Goal: Task Accomplishment & Management: Complete application form

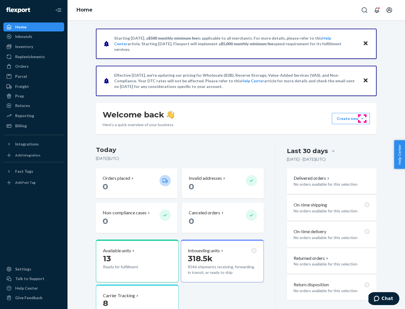
click at [362, 119] on button "Create new Create new inbound Create new order Create new product" at bounding box center [351, 118] width 38 height 11
click at [34, 37] on div "Inbounds" at bounding box center [34, 37] width 60 height 8
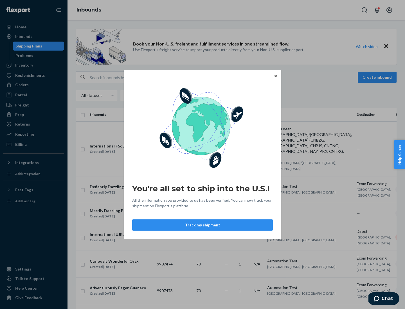
click at [34, 65] on div "You're all set to ship into the U.S.! All the information you provided to us ha…" at bounding box center [202, 154] width 405 height 309
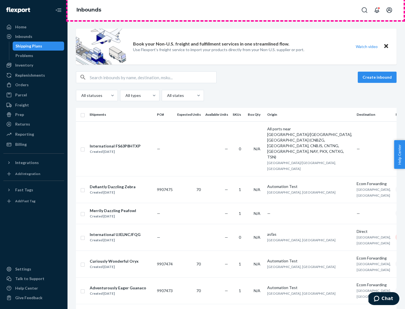
click at [236, 10] on div "Inbounds" at bounding box center [237, 10] width 338 height 20
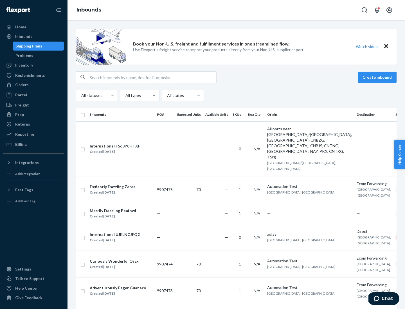
click at [236, 96] on div "All statuses All types All states" at bounding box center [236, 95] width 321 height 11
click at [28, 46] on div "Shipping Plans" at bounding box center [28, 46] width 27 height 6
click at [378, 77] on button "Create inbound" at bounding box center [377, 77] width 39 height 11
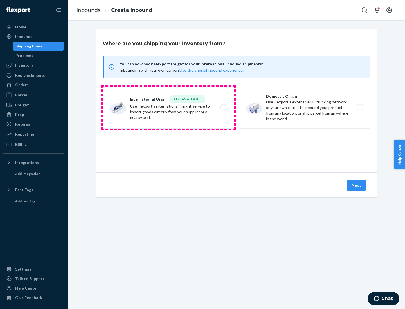
click at [168, 108] on label "International Origin DTC Available Use Flexport's international freight service…" at bounding box center [169, 108] width 132 height 42
click at [224, 108] on input "International Origin DTC Available Use Flexport's international freight service…" at bounding box center [226, 108] width 4 height 4
radio input "true"
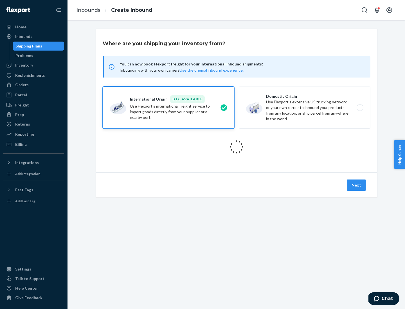
click at [237, 147] on icon at bounding box center [236, 147] width 19 height 19
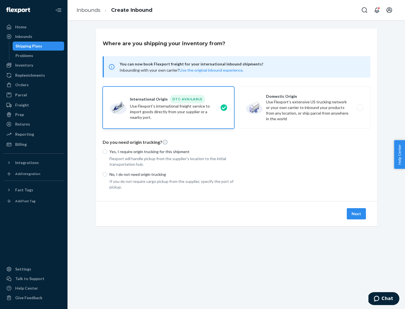
click at [172, 152] on p "Yes, I require origin trucking for this shipment" at bounding box center [171, 152] width 125 height 6
click at [107, 152] on input "Yes, I require origin trucking for this shipment" at bounding box center [105, 152] width 5 height 5
radio input "true"
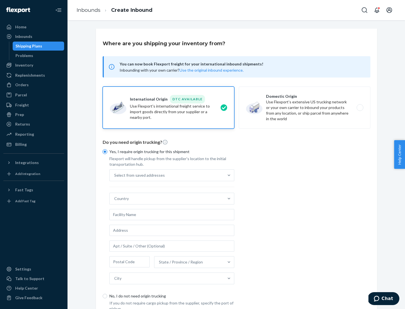
scroll to position [11, 0]
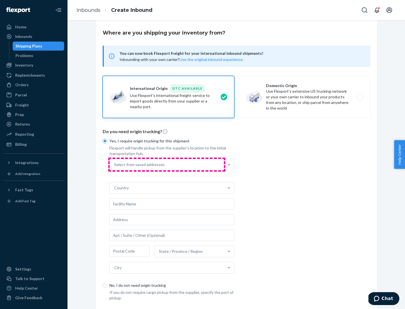
click at [167, 165] on div "Select from saved addresses" at bounding box center [167, 164] width 114 height 11
click at [115, 165] on input "Select from saved addresses" at bounding box center [114, 165] width 1 height 6
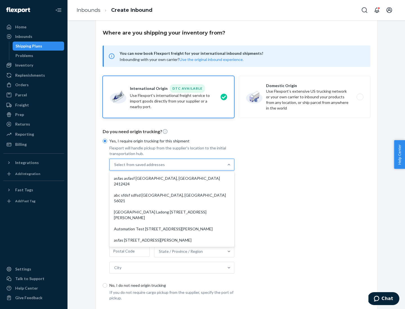
scroll to position [24, 0]
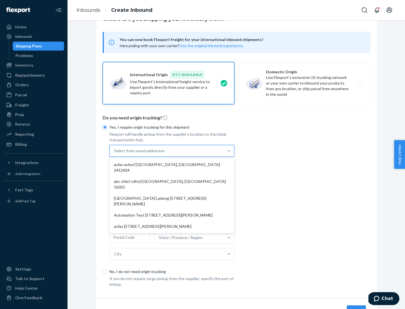
click at [172, 165] on div "asfas asfasf [GEOGRAPHIC_DATA], [GEOGRAPHIC_DATA] 2412424" at bounding box center [172, 167] width 123 height 17
click at [115, 154] on input "option asfas asfasf [GEOGRAPHIC_DATA], [GEOGRAPHIC_DATA] 2412424 focused, 1 of …" at bounding box center [114, 151] width 1 height 6
type input "asfas"
type input "asfasf"
type input "2412424"
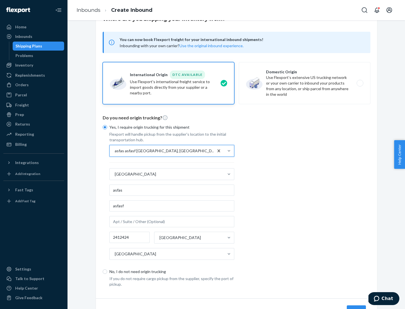
scroll to position [52, 0]
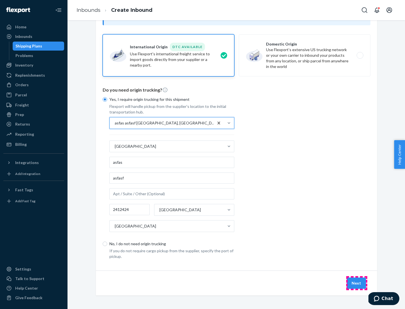
click at [357, 283] on button "Next" at bounding box center [356, 283] width 19 height 11
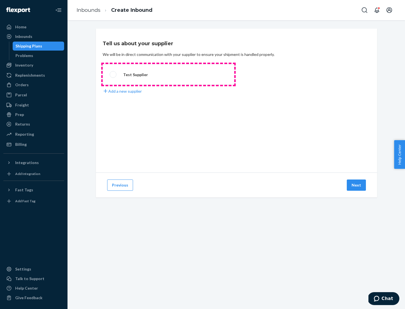
click at [168, 75] on label "Test Supplier" at bounding box center [169, 74] width 132 height 21
click at [113, 75] on input "Test Supplier" at bounding box center [112, 75] width 4 height 4
radio input "true"
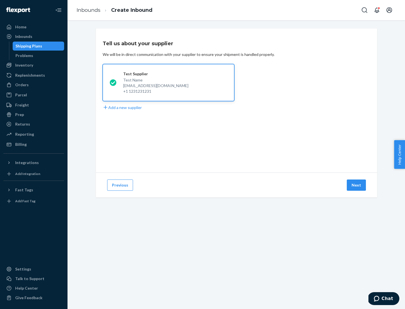
click at [357, 185] on button "Next" at bounding box center [356, 185] width 19 height 11
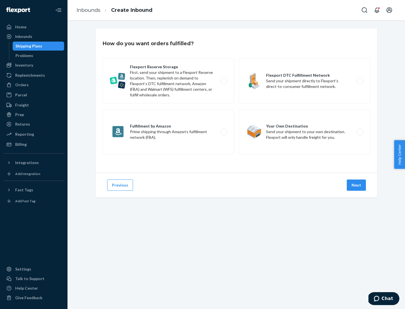
click at [168, 132] on label "Fulfillment by Amazon Prime shipping through Amazon’s fulfillment network (FBA)." at bounding box center [169, 131] width 132 height 45
click at [224, 132] on input "Fulfillment by Amazon Prime shipping through Amazon’s fulfillment network (FBA)." at bounding box center [226, 132] width 4 height 4
radio input "true"
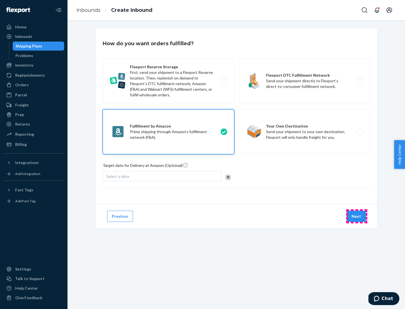
click at [357, 217] on button "Next" at bounding box center [356, 216] width 19 height 11
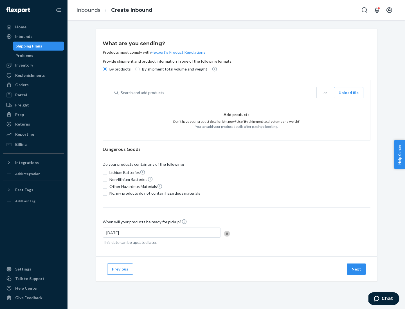
click at [173, 69] on p "By shipment total volume and weight" at bounding box center [174, 69] width 65 height 6
click at [140, 69] on input "By shipment total volume and weight" at bounding box center [137, 69] width 5 height 5
radio input "true"
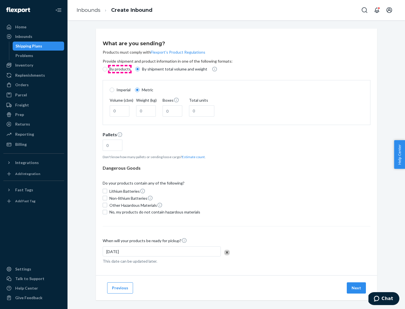
click at [120, 69] on p "By products" at bounding box center [119, 69] width 21 height 6
click at [107, 69] on input "By products" at bounding box center [105, 69] width 5 height 5
radio input "true"
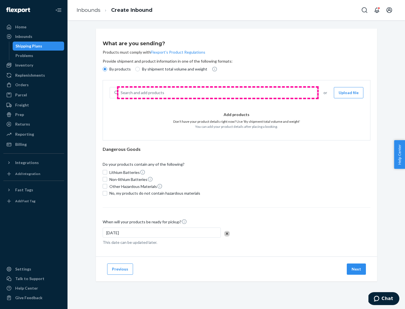
click at [218, 93] on div "Search and add products" at bounding box center [217, 93] width 198 height 10
click at [121, 93] on input "Search and add products" at bounding box center [121, 93] width 1 height 6
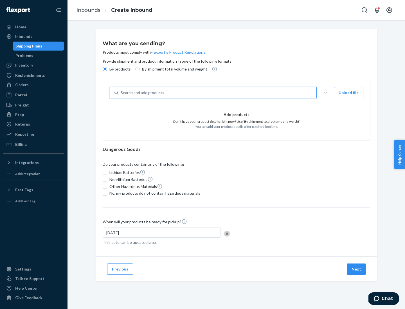
type input "test"
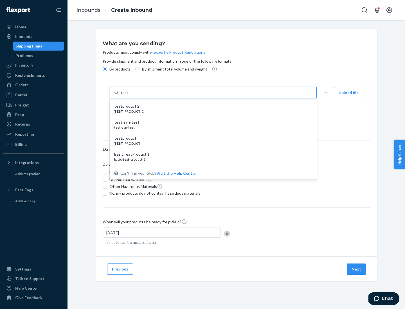
click at [211, 106] on div "test product 2" at bounding box center [211, 107] width 194 height 6
click at [128, 96] on input "test" at bounding box center [124, 93] width 7 height 6
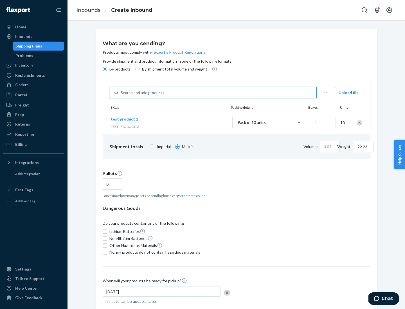
scroll to position [31, 0]
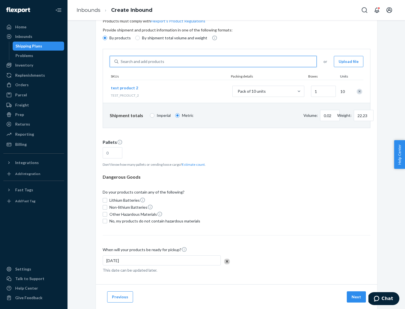
click at [192, 165] on button "Estimate count" at bounding box center [193, 164] width 23 height 5
type input "1"
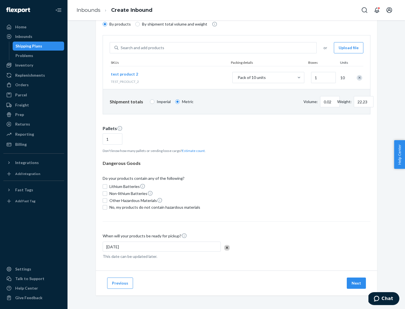
click at [154, 208] on span "No, my products do not contain hazardous materials" at bounding box center [154, 208] width 91 height 6
click at [107, 208] on input "No, my products do not contain hazardous materials" at bounding box center [105, 207] width 5 height 5
checkbox input "true"
click at [357, 284] on button "Next" at bounding box center [356, 283] width 19 height 11
